Goal: Task Accomplishment & Management: Use online tool/utility

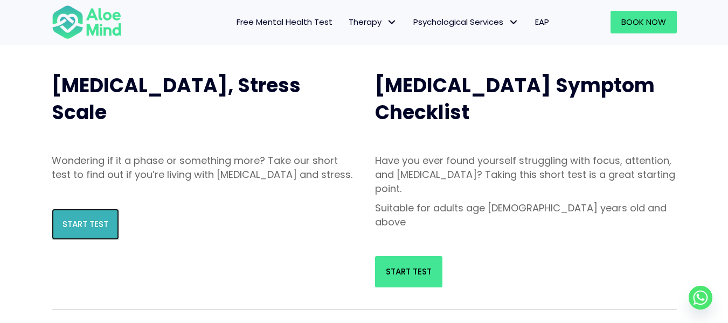
click at [77, 230] on span "Start Test" at bounding box center [86, 223] width 46 height 11
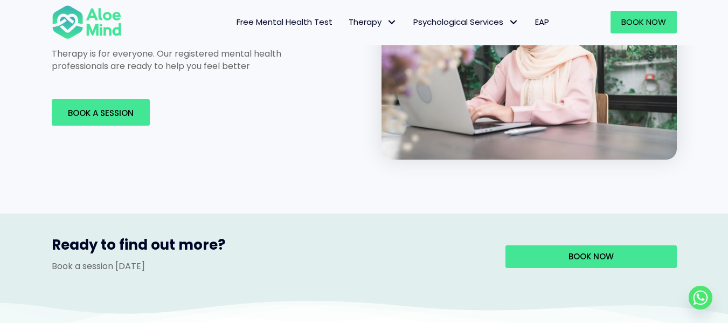
scroll to position [1889, 0]
